Goal: Check status: Check status

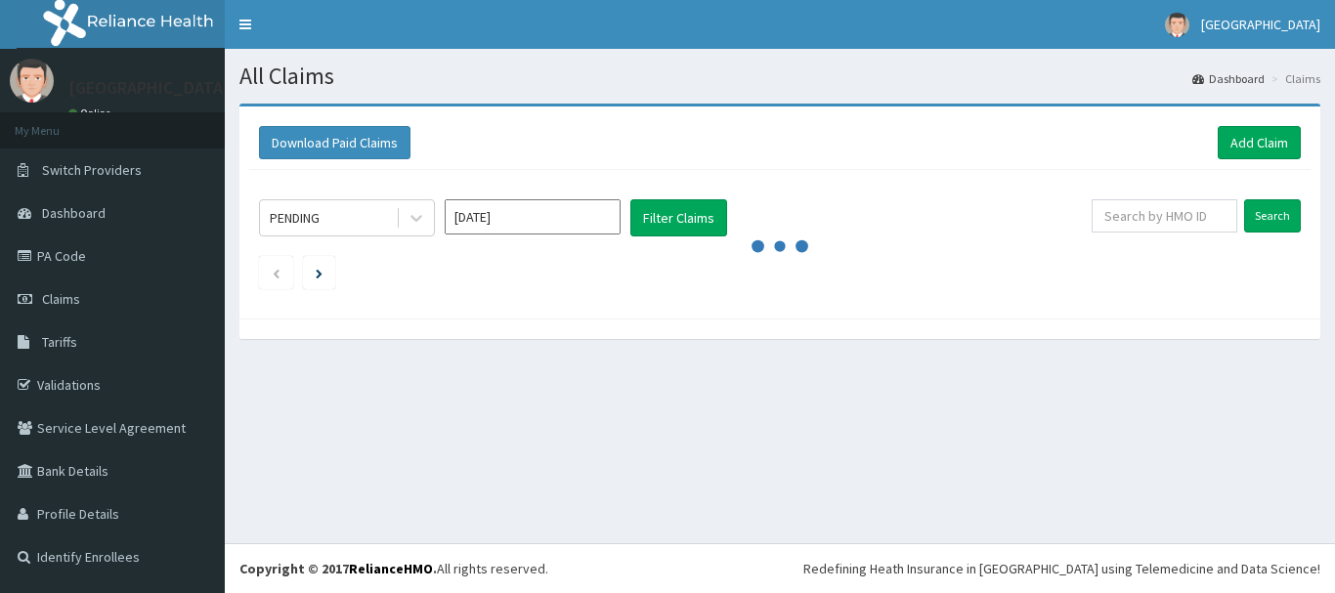
click at [431, 214] on div at bounding box center [416, 217] width 35 height 35
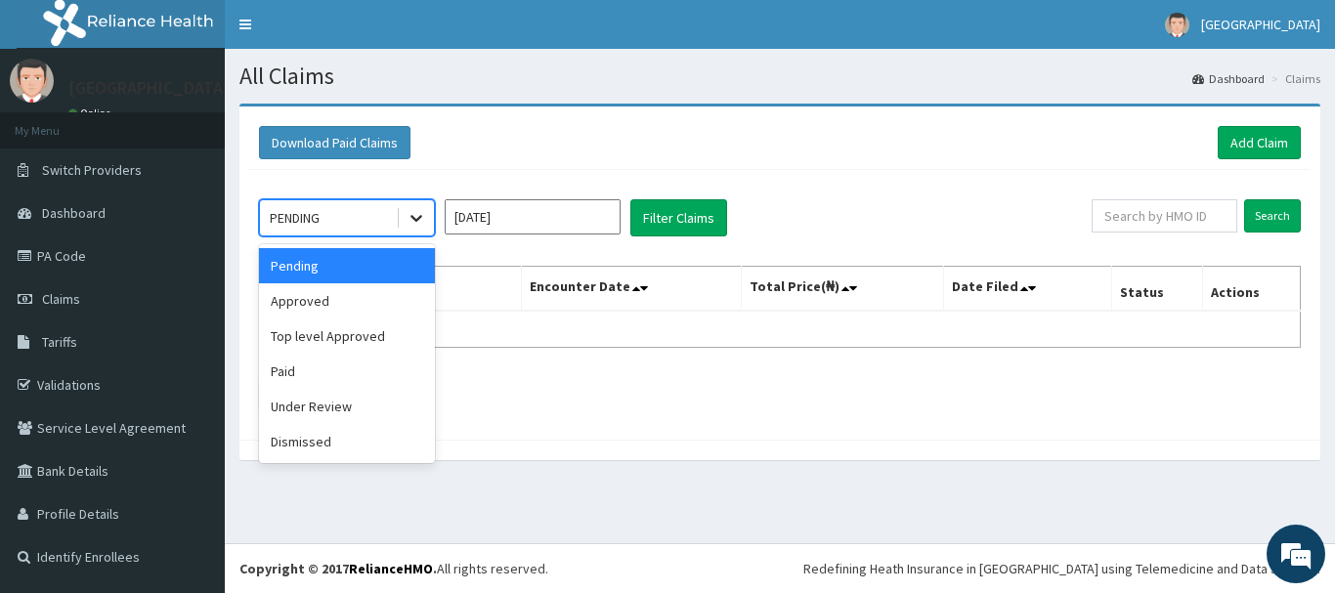
click at [418, 214] on icon at bounding box center [417, 218] width 20 height 20
click at [367, 364] on div "Paid" at bounding box center [347, 371] width 176 height 35
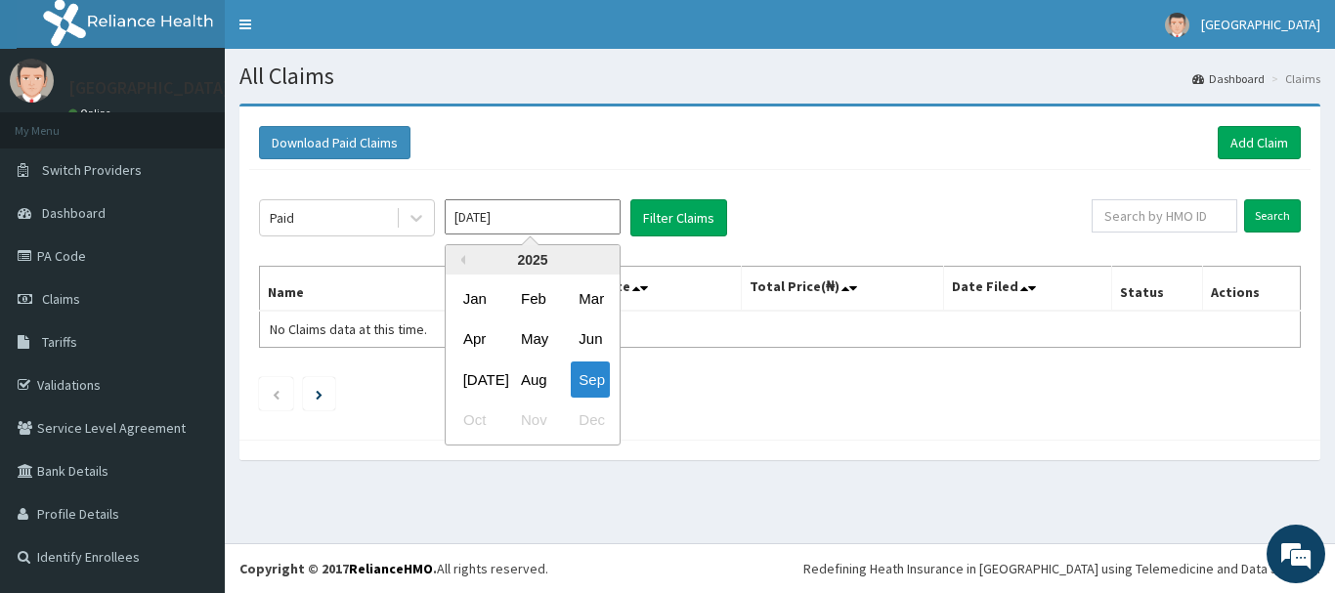
click at [593, 216] on input "[DATE]" at bounding box center [533, 216] width 176 height 35
click at [481, 302] on div "Jan" at bounding box center [474, 299] width 39 height 36
type input "[DATE]"
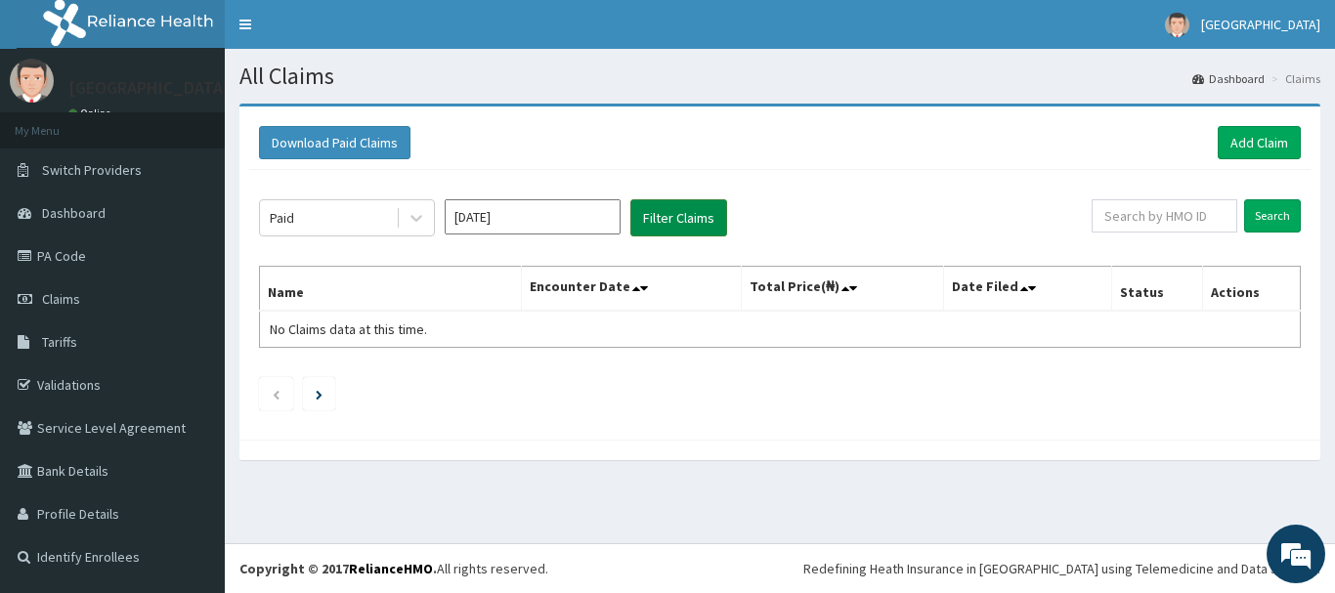
click at [649, 224] on button "Filter Claims" at bounding box center [678, 217] width 97 height 37
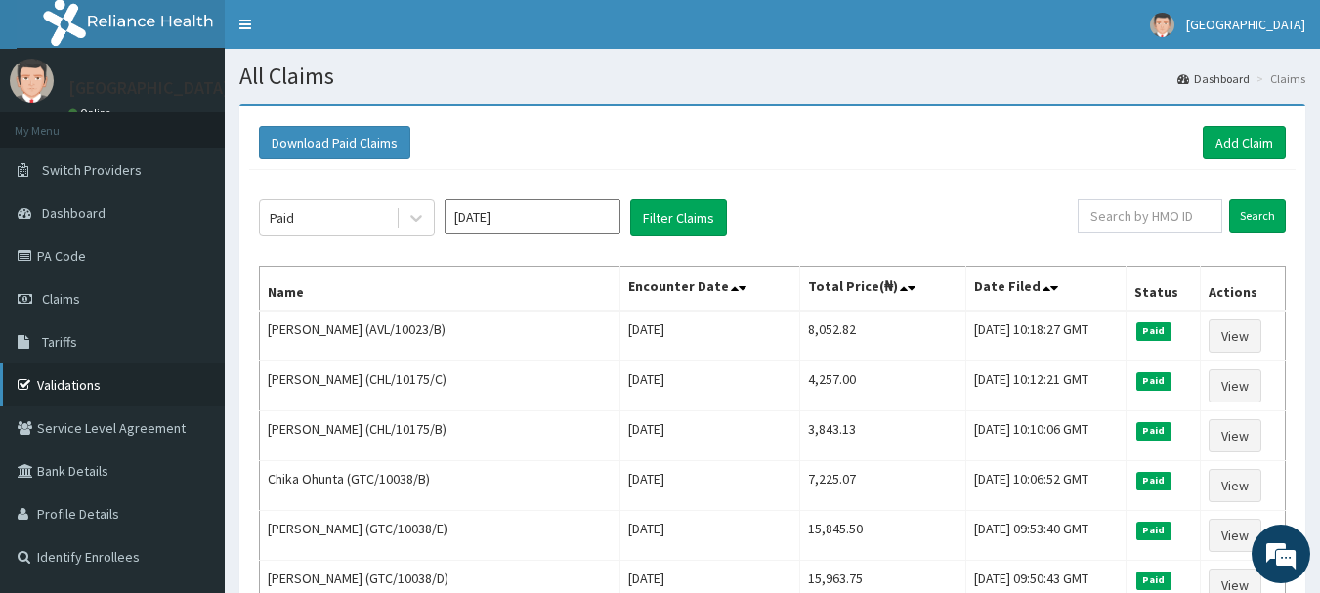
click at [91, 390] on link "Validations" at bounding box center [112, 385] width 225 height 43
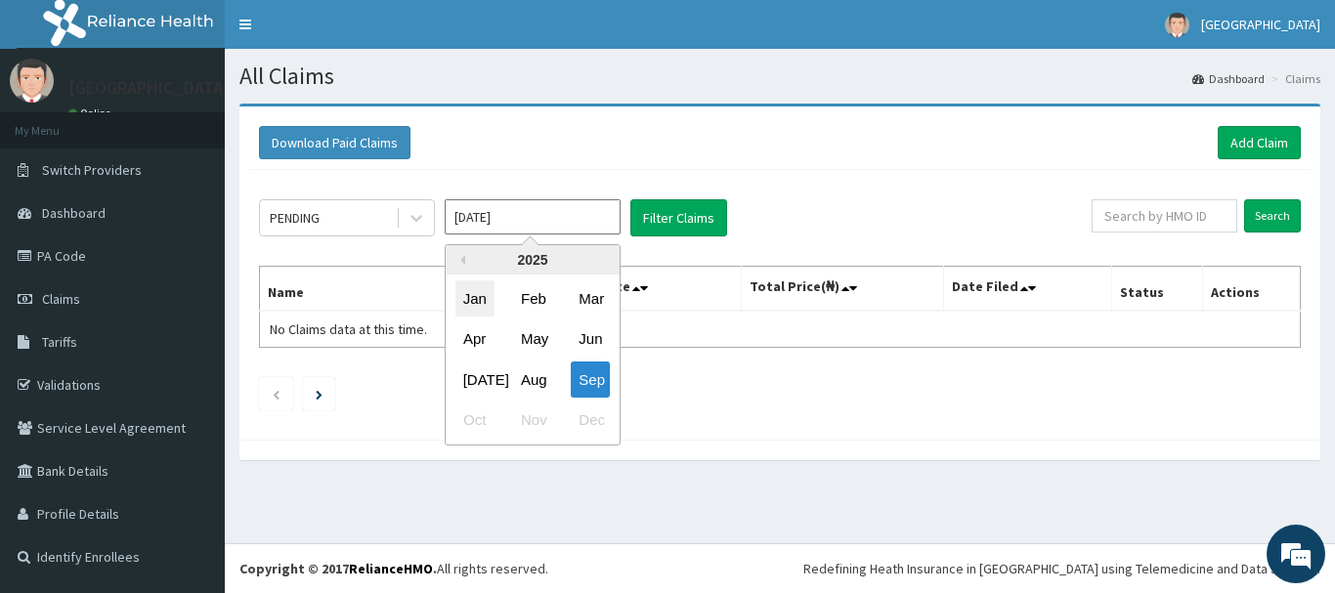
click at [478, 311] on div "Jan" at bounding box center [474, 299] width 39 height 36
type input "[DATE]"
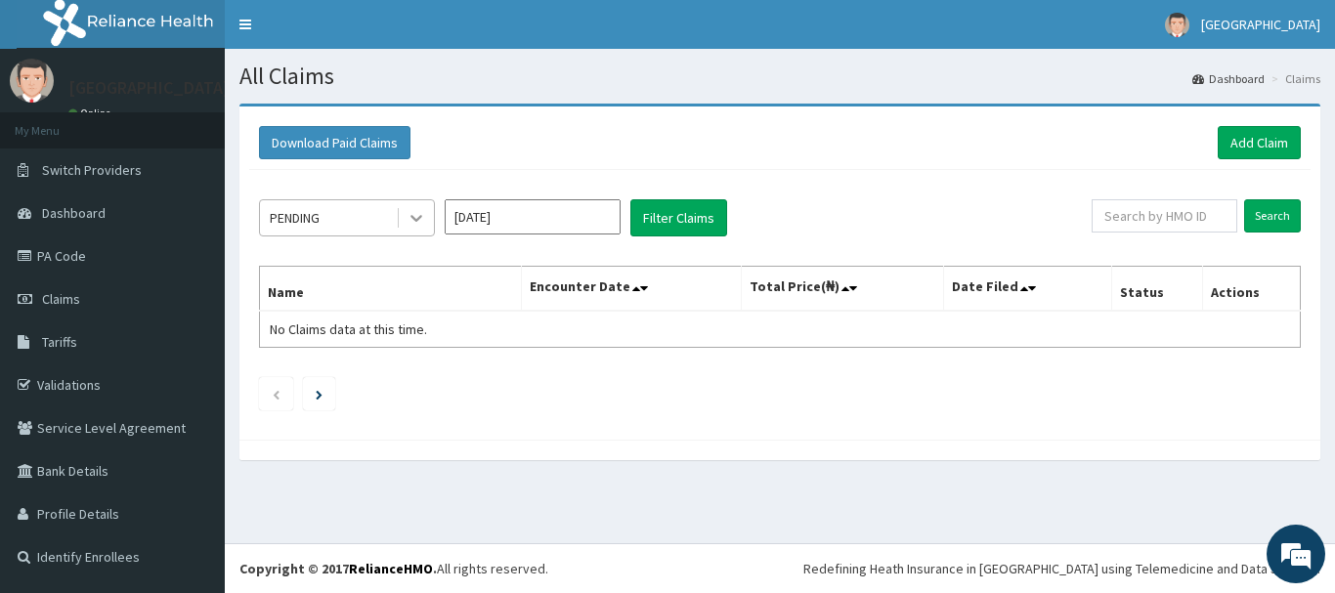
click at [412, 224] on icon at bounding box center [417, 218] width 20 height 20
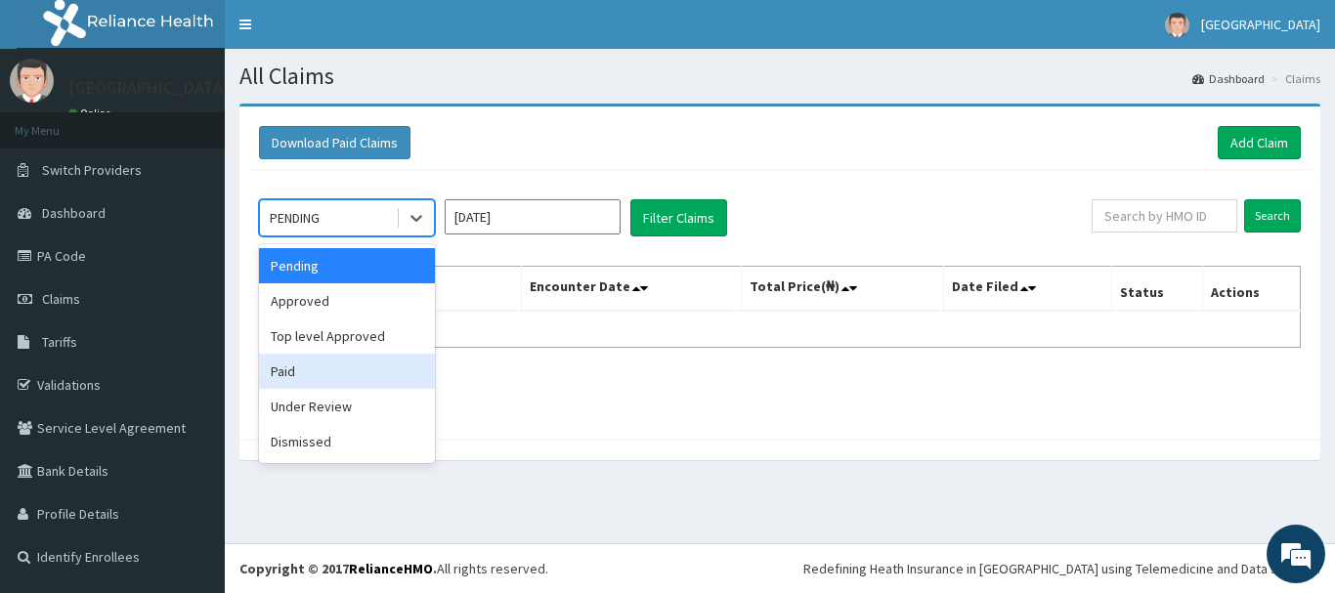
click at [354, 377] on div "Paid" at bounding box center [347, 371] width 176 height 35
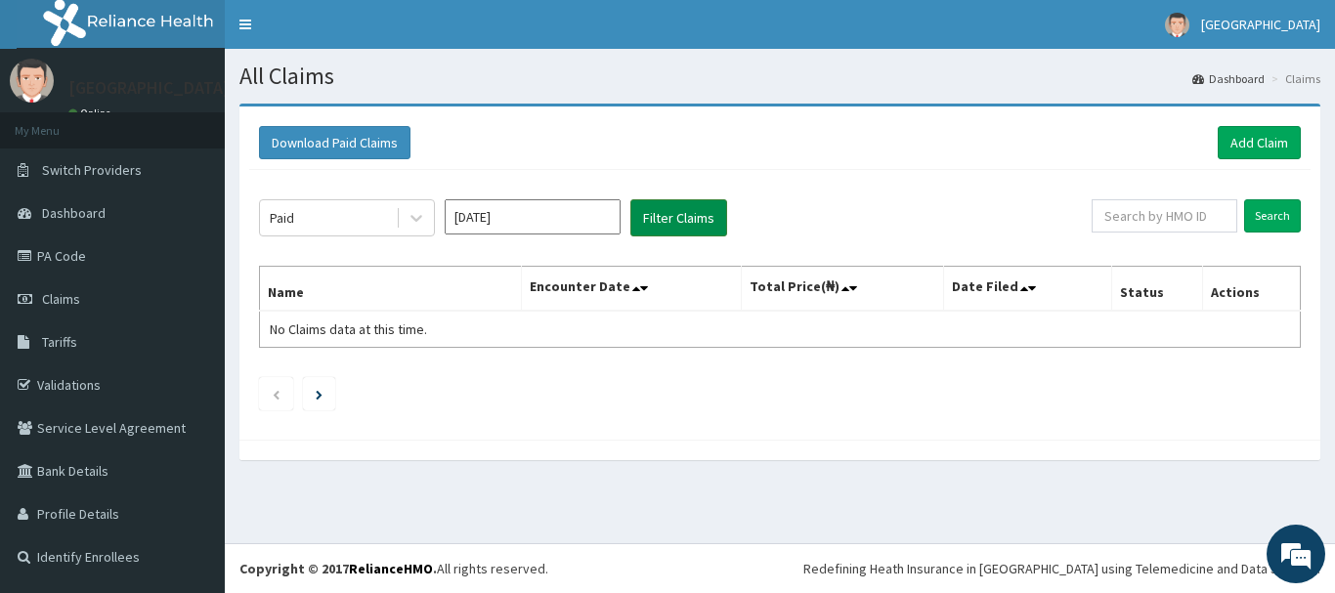
click at [682, 208] on button "Filter Claims" at bounding box center [678, 217] width 97 height 37
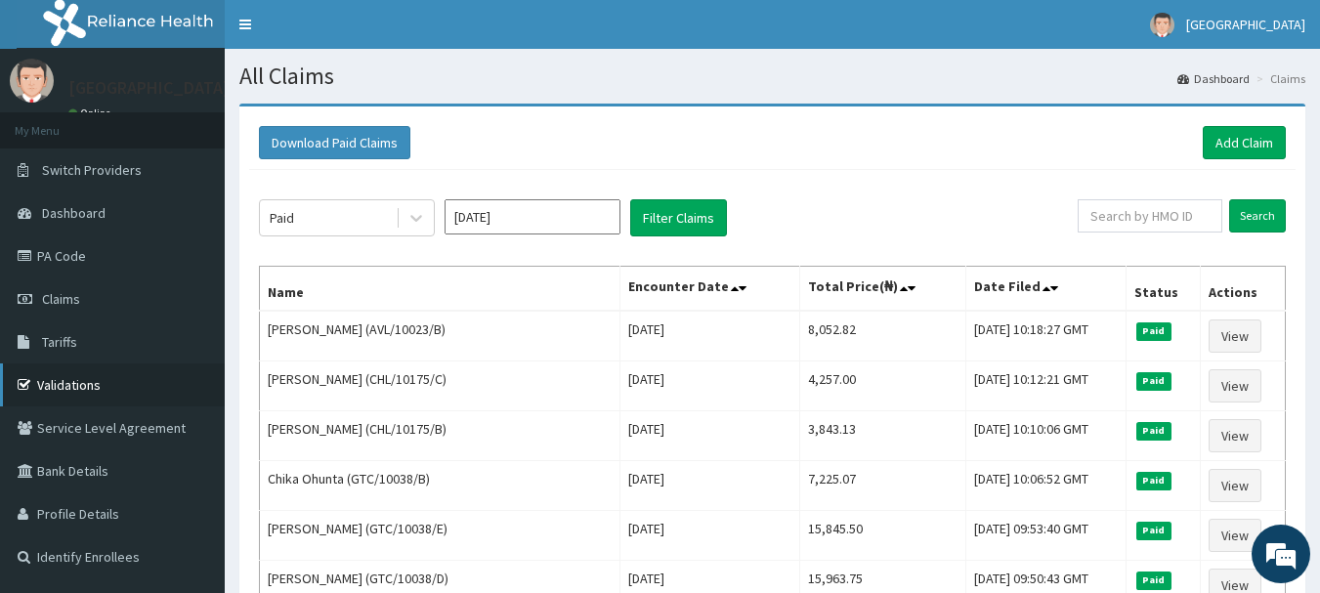
click at [78, 391] on link "Validations" at bounding box center [112, 385] width 225 height 43
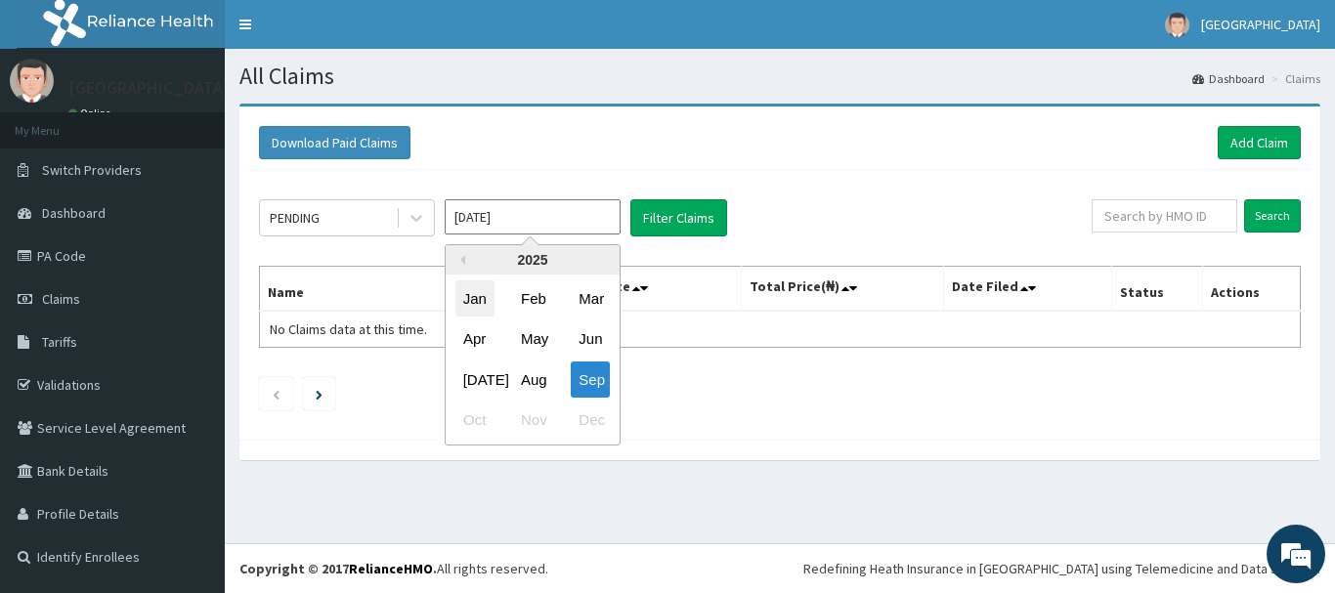
click at [469, 291] on div "Jan" at bounding box center [474, 299] width 39 height 36
type input "[DATE]"
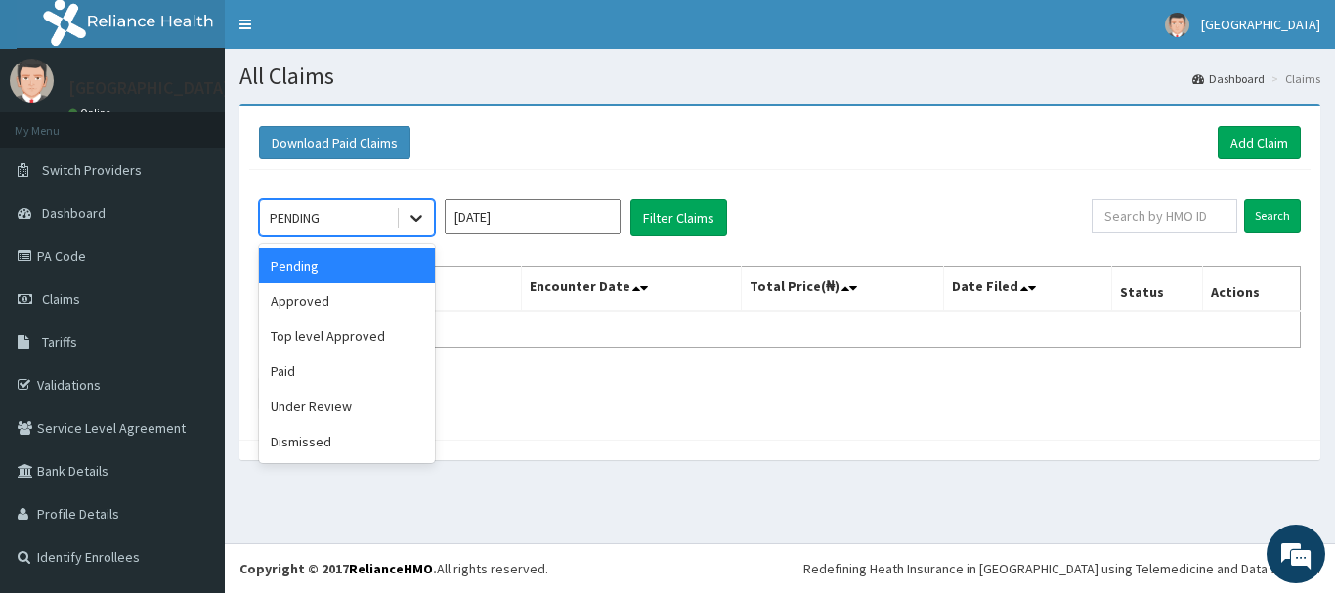
click at [422, 224] on icon at bounding box center [417, 218] width 20 height 20
click at [387, 357] on div "Paid" at bounding box center [347, 371] width 176 height 35
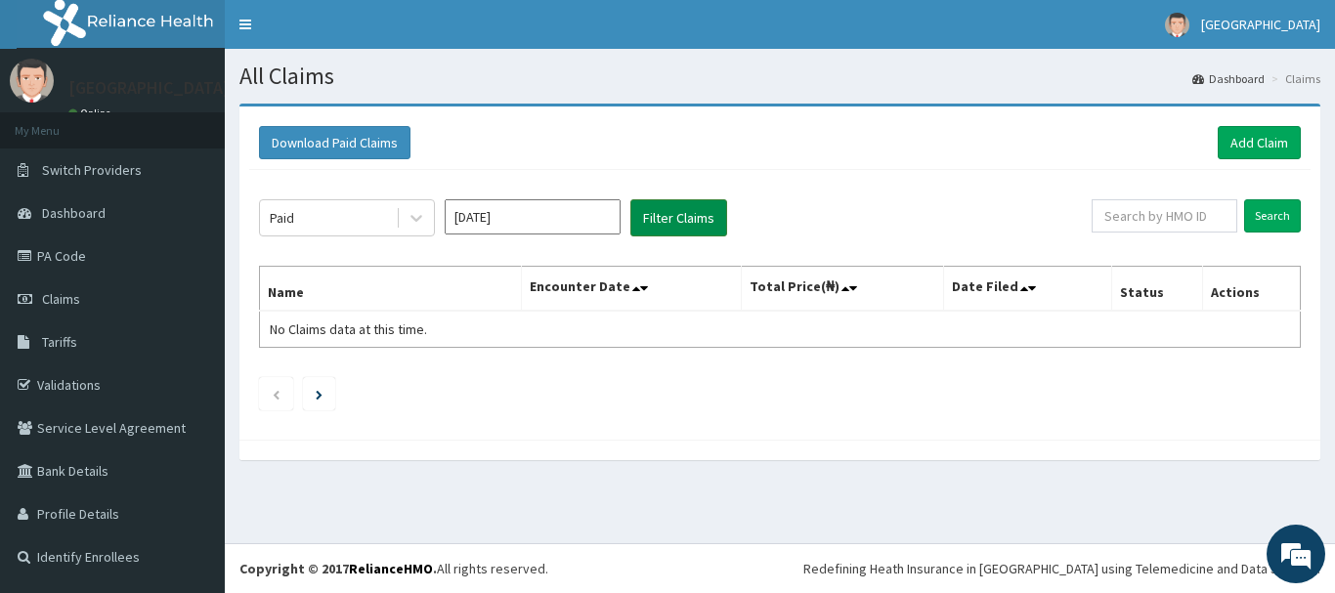
click at [675, 224] on button "Filter Claims" at bounding box center [678, 217] width 97 height 37
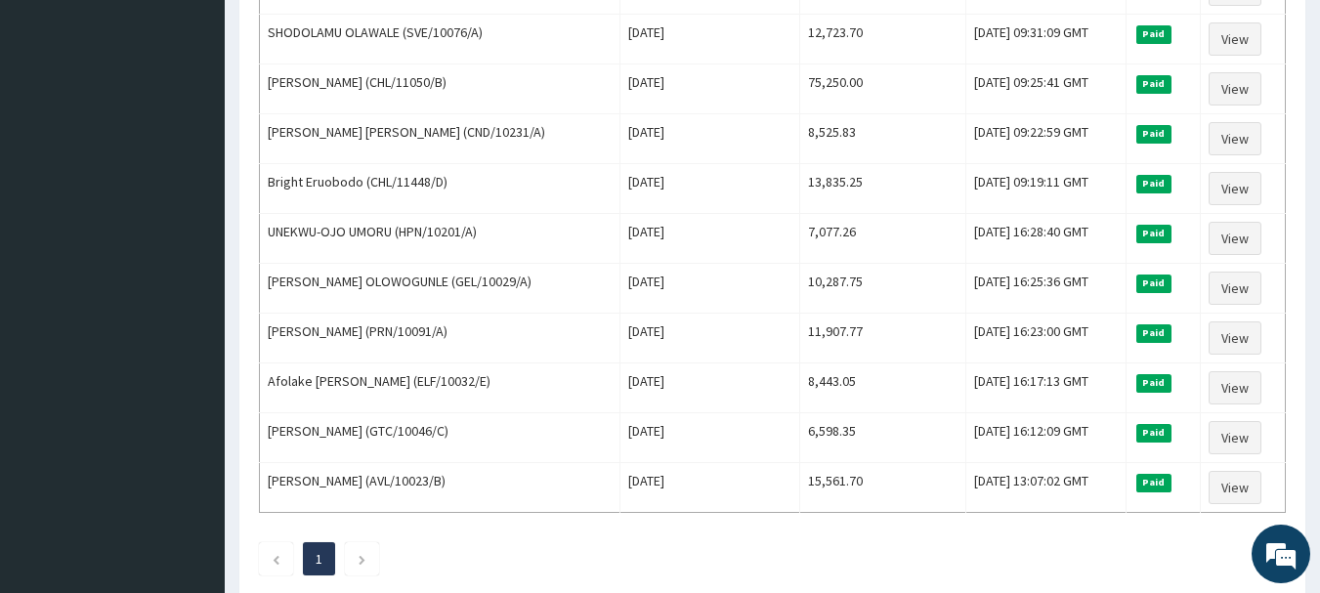
scroll to position [1857, 0]
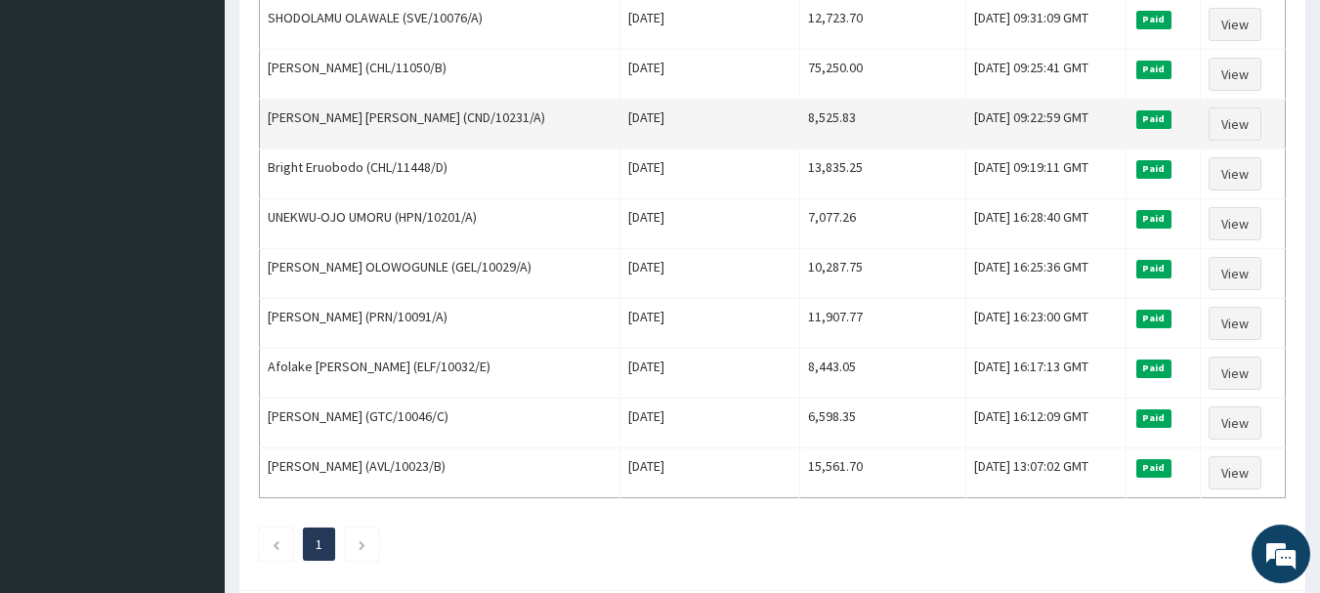
drag, startPoint x: 426, startPoint y: 114, endPoint x: 445, endPoint y: 108, distance: 19.5
click at [427, 114] on td "[PERSON_NAME] [PERSON_NAME] (CND/10231/A)" at bounding box center [440, 125] width 361 height 50
click at [451, 107] on td "[PERSON_NAME] [PERSON_NAME] (CND/10231/A)" at bounding box center [440, 125] width 361 height 50
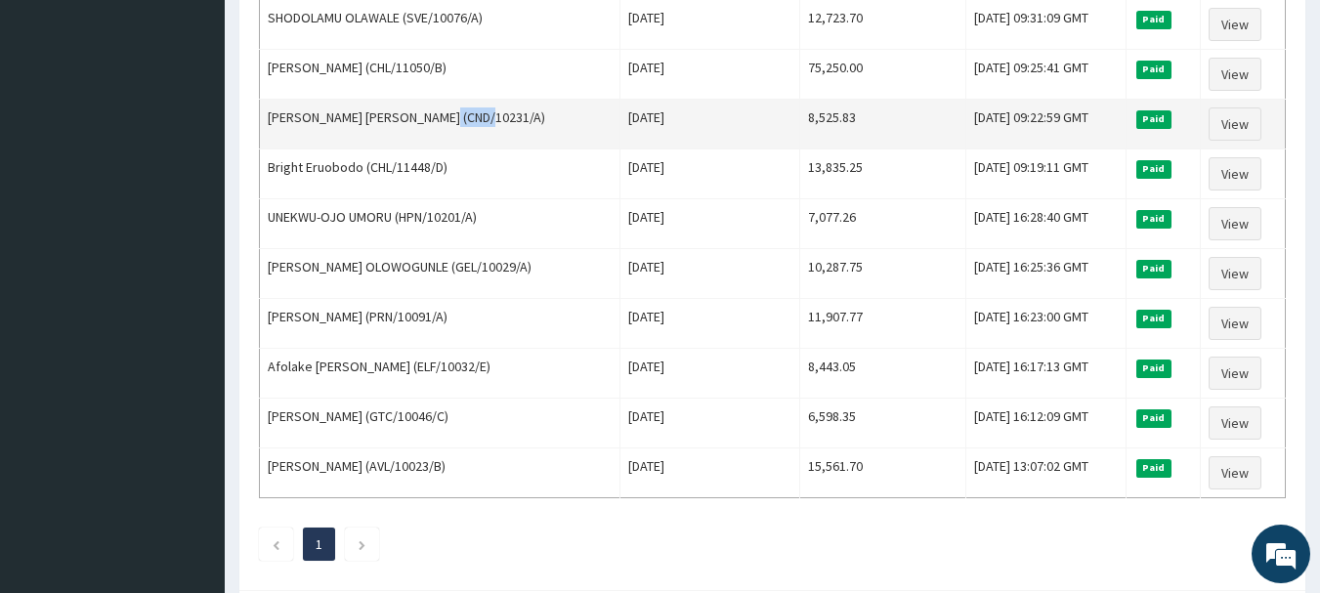
drag, startPoint x: 476, startPoint y: 103, endPoint x: 468, endPoint y: 116, distance: 15.8
click at [494, 110] on td "[PERSON_NAME] [PERSON_NAME] (CND/10231/A)" at bounding box center [440, 125] width 361 height 50
click at [479, 138] on td "[PERSON_NAME] [PERSON_NAME] (CND/10231/A)" at bounding box center [440, 125] width 361 height 50
drag, startPoint x: 423, startPoint y: 117, endPoint x: 500, endPoint y: 106, distance: 78.1
click at [500, 106] on td "[PERSON_NAME] [PERSON_NAME] (CND/10231/A)" at bounding box center [440, 125] width 361 height 50
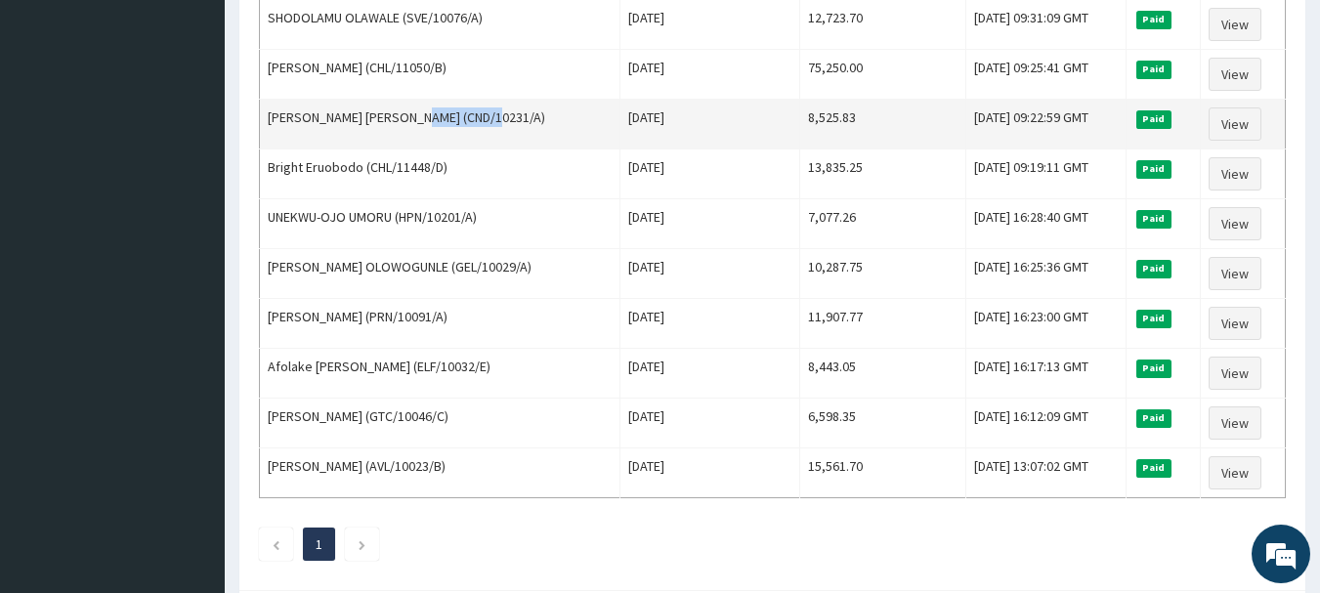
copy td "CND/10231/A"
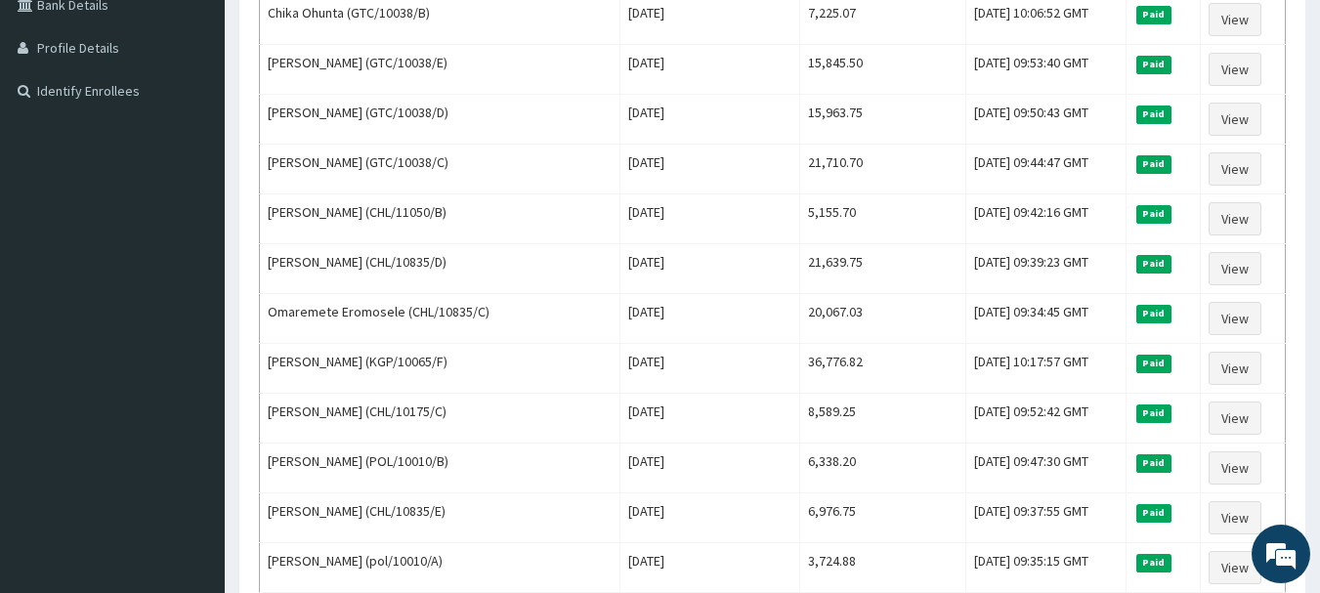
scroll to position [98, 0]
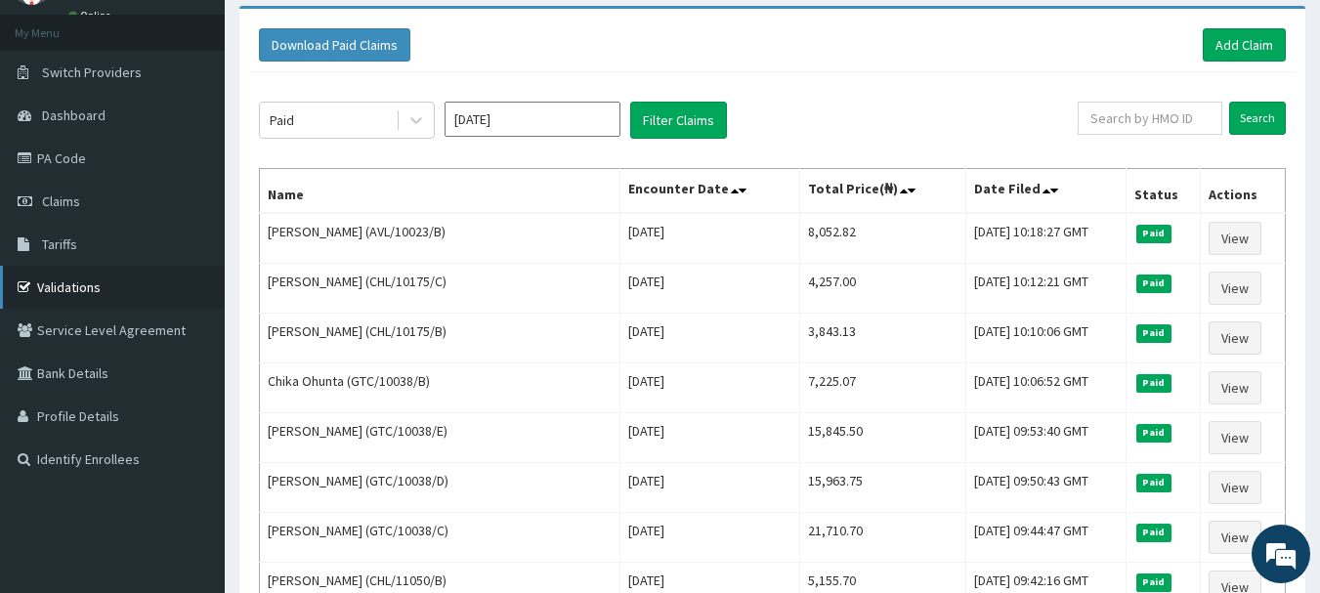
click at [78, 285] on link "Validations" at bounding box center [112, 287] width 225 height 43
